Goal: Information Seeking & Learning: Learn about a topic

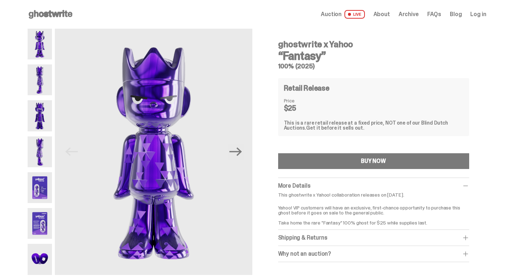
click at [43, 83] on img at bounding box center [40, 79] width 25 height 31
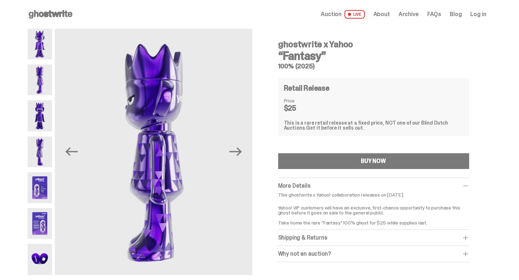
click at [45, 108] on img at bounding box center [40, 115] width 25 height 31
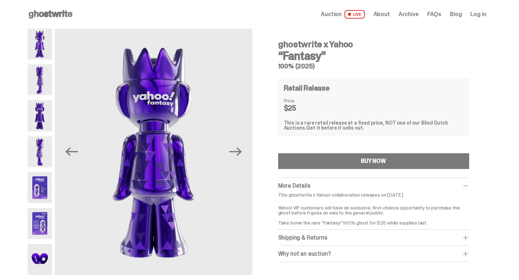
click at [43, 140] on img at bounding box center [40, 151] width 25 height 31
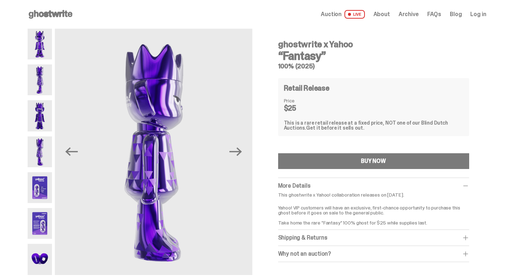
click at [44, 192] on img at bounding box center [40, 187] width 25 height 31
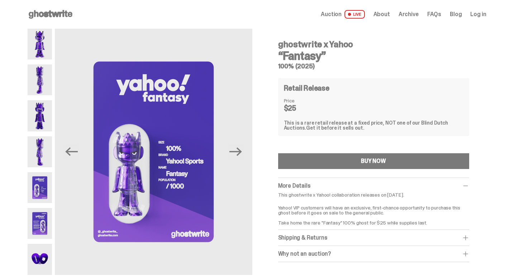
click at [41, 254] on img at bounding box center [40, 259] width 25 height 31
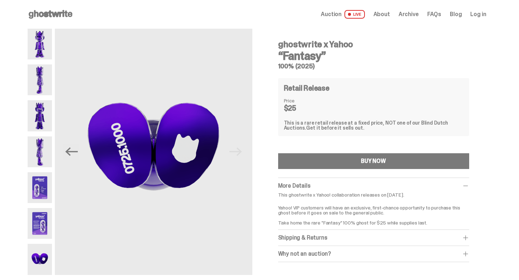
click at [42, 219] on img at bounding box center [40, 223] width 25 height 31
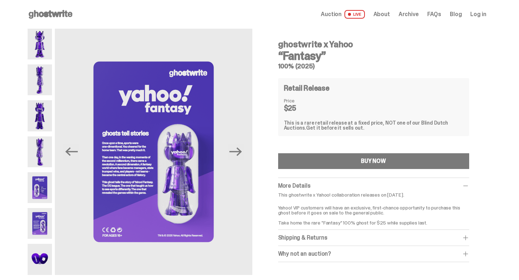
click at [390, 12] on span "About" at bounding box center [381, 14] width 16 height 6
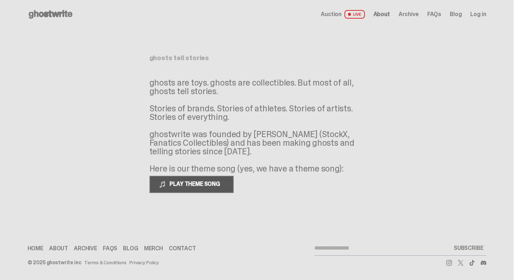
click at [181, 181] on span "PLAY THEME SONG" at bounding box center [196, 184] width 58 height 8
click at [210, 186] on span "PAUSE THEME SONG" at bounding box center [195, 184] width 57 height 8
click at [435, 15] on span "FAQs" at bounding box center [434, 14] width 14 height 6
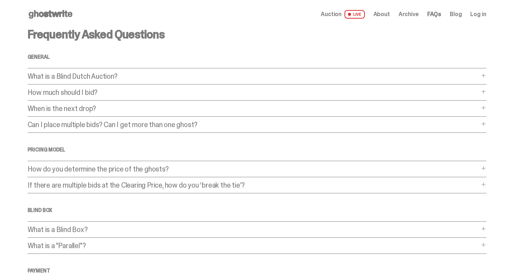
click at [72, 236] on div "What is a Blind Box? What is a Blind Box? When you purchase a “blind box” - or …" at bounding box center [257, 232] width 459 height 12
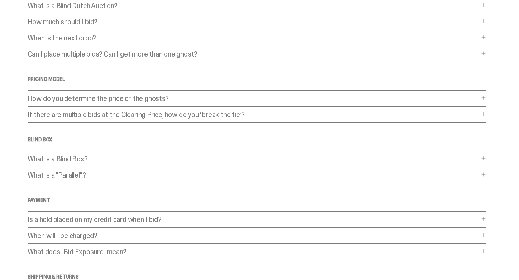
scroll to position [84, 0]
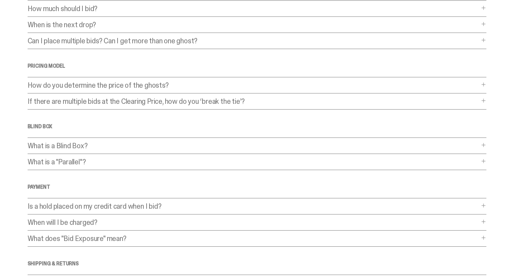
click at [90, 146] on p "What is a Blind Box?" at bounding box center [253, 145] width 451 height 7
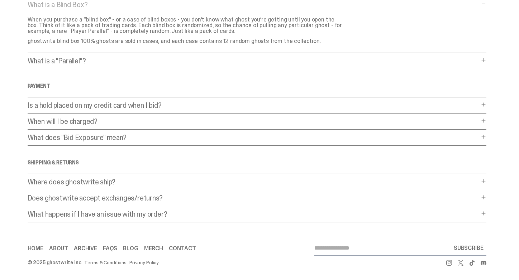
scroll to position [0, 0]
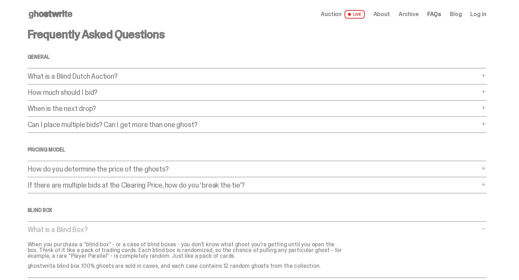
click at [49, 13] on use at bounding box center [51, 14] width 44 height 9
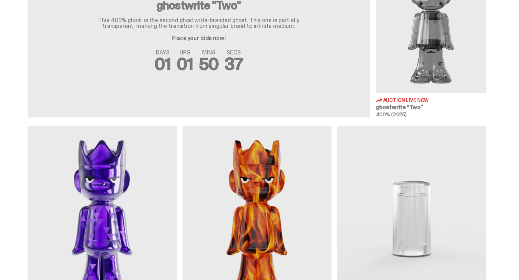
scroll to position [401, 0]
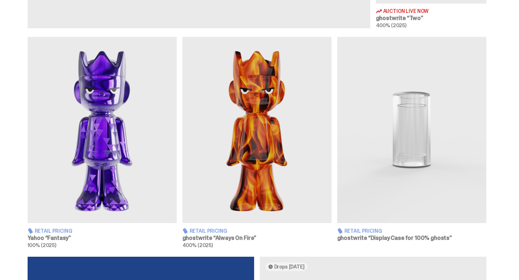
click at [30, 132] on div "Retail Pricing Yahoo “Fantasy” 100% (2025) Retail Pricing ghostwrite “Always On…" at bounding box center [256, 142] width 513 height 211
click at [59, 128] on img at bounding box center [102, 130] width 149 height 186
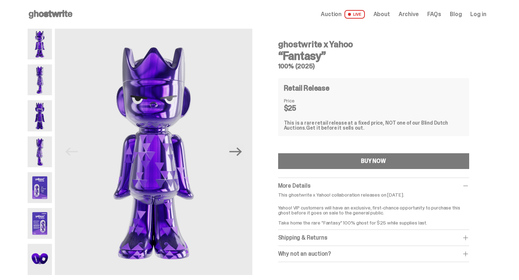
click at [44, 189] on img at bounding box center [40, 187] width 25 height 31
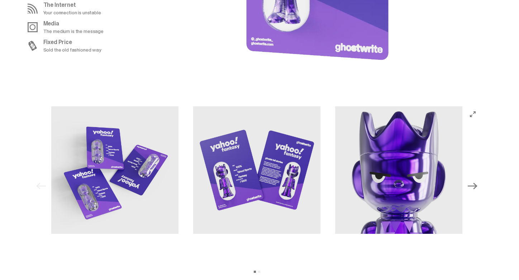
scroll to position [663, 0]
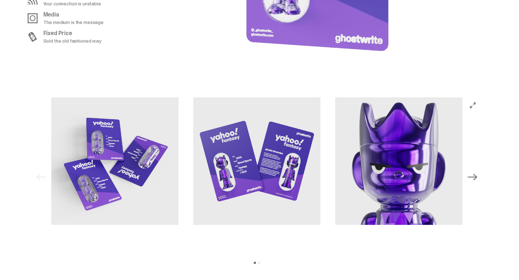
click at [263, 158] on img at bounding box center [257, 161] width 128 height 128
click at [476, 178] on icon "Next" at bounding box center [471, 176] width 9 height 9
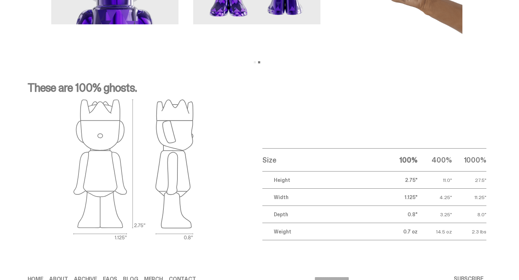
scroll to position [894, 0]
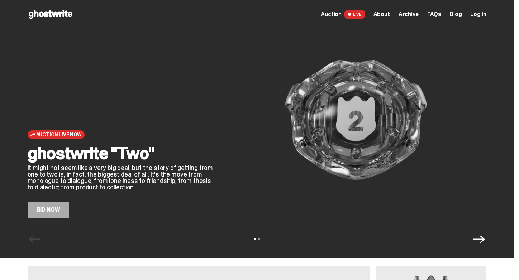
click at [383, 19] on div "Open main menu Home Auction LIVE About Archive FAQs Blog Log in" at bounding box center [257, 14] width 459 height 11
click at [383, 15] on span "About" at bounding box center [381, 14] width 16 height 6
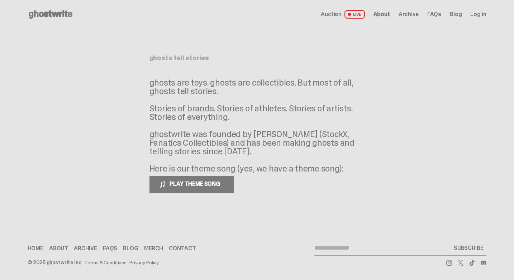
click at [441, 15] on span "FAQs" at bounding box center [434, 14] width 14 height 6
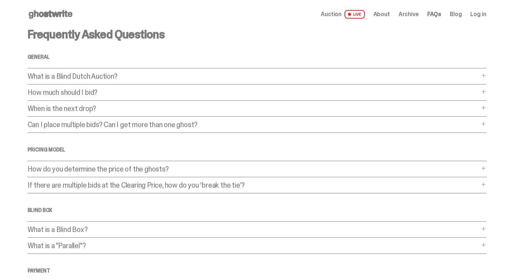
click at [409, 13] on span "Archive" at bounding box center [408, 14] width 20 height 6
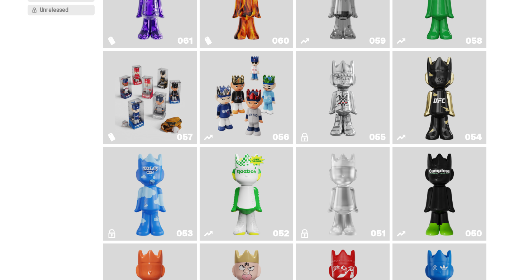
scroll to position [236, 0]
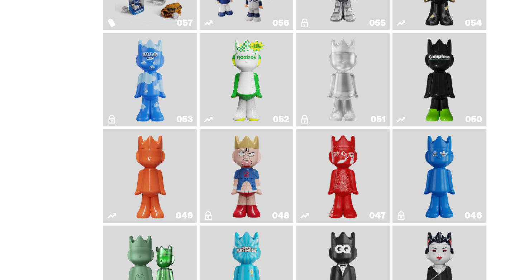
click at [153, 79] on img "ghooooost" at bounding box center [150, 80] width 38 height 88
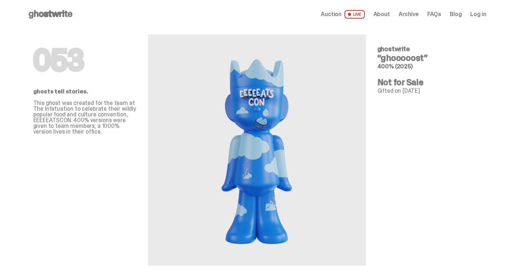
click at [460, 18] on div "Auction LIVE About Archive FAQs Blog Log in" at bounding box center [403, 14] width 165 height 9
click at [459, 14] on link "Blog" at bounding box center [456, 14] width 12 height 6
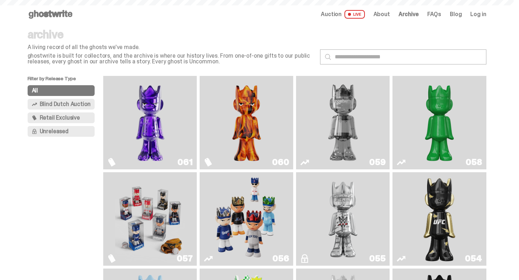
scroll to position [236, 0]
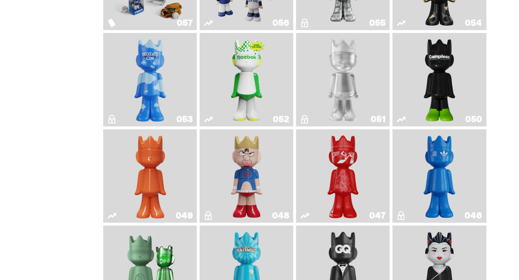
click at [239, 172] on img "Kinnikuman" at bounding box center [246, 176] width 38 height 88
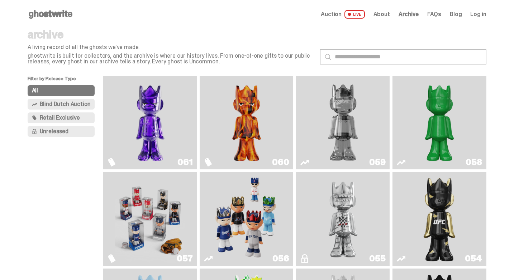
click at [154, 113] on img "Fantasy" at bounding box center [150, 123] width 70 height 88
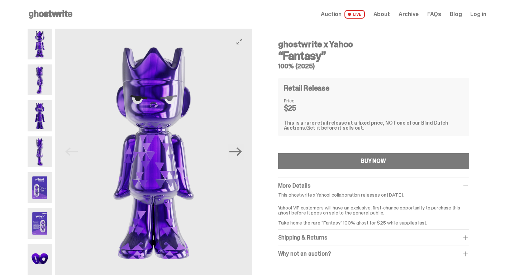
click at [239, 159] on button "Next" at bounding box center [236, 152] width 16 height 16
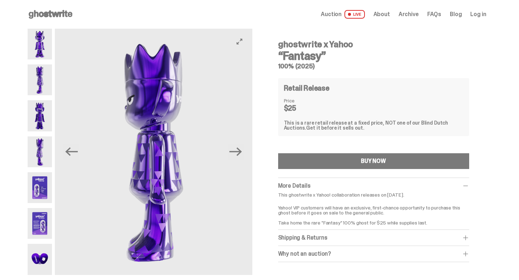
click at [247, 45] on img at bounding box center [153, 152] width 197 height 246
click at [244, 38] on button "View full-screen" at bounding box center [239, 41] width 9 height 9
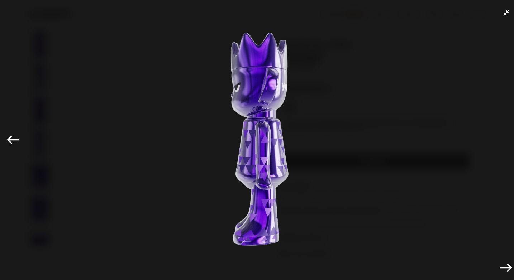
click at [507, 8] on div "Previous Next" at bounding box center [259, 140] width 519 height 280
click at [502, 10] on button "Exit full-screen" at bounding box center [506, 13] width 9 height 9
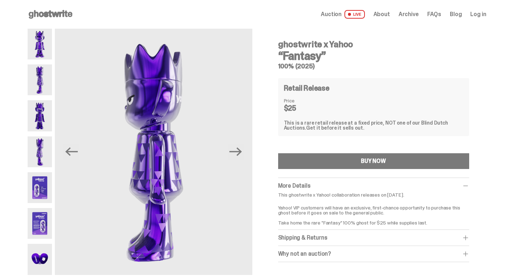
click at [42, 47] on img at bounding box center [40, 44] width 25 height 31
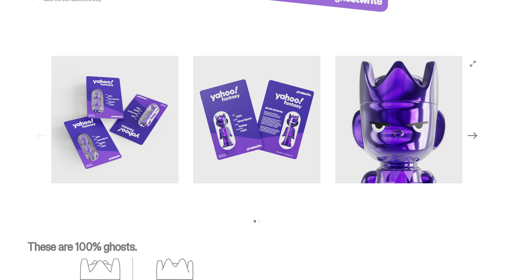
scroll to position [756, 0]
